Goal: Find specific page/section: Find specific page/section

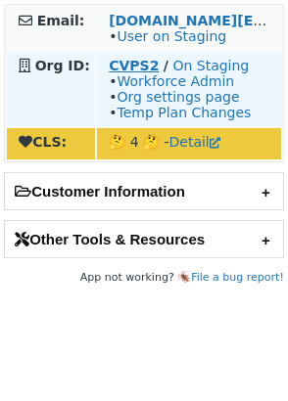
click at [141, 66] on strong "CVPS2" at bounding box center [134, 66] width 50 height 16
